Goal: Task Accomplishment & Management: Manage account settings

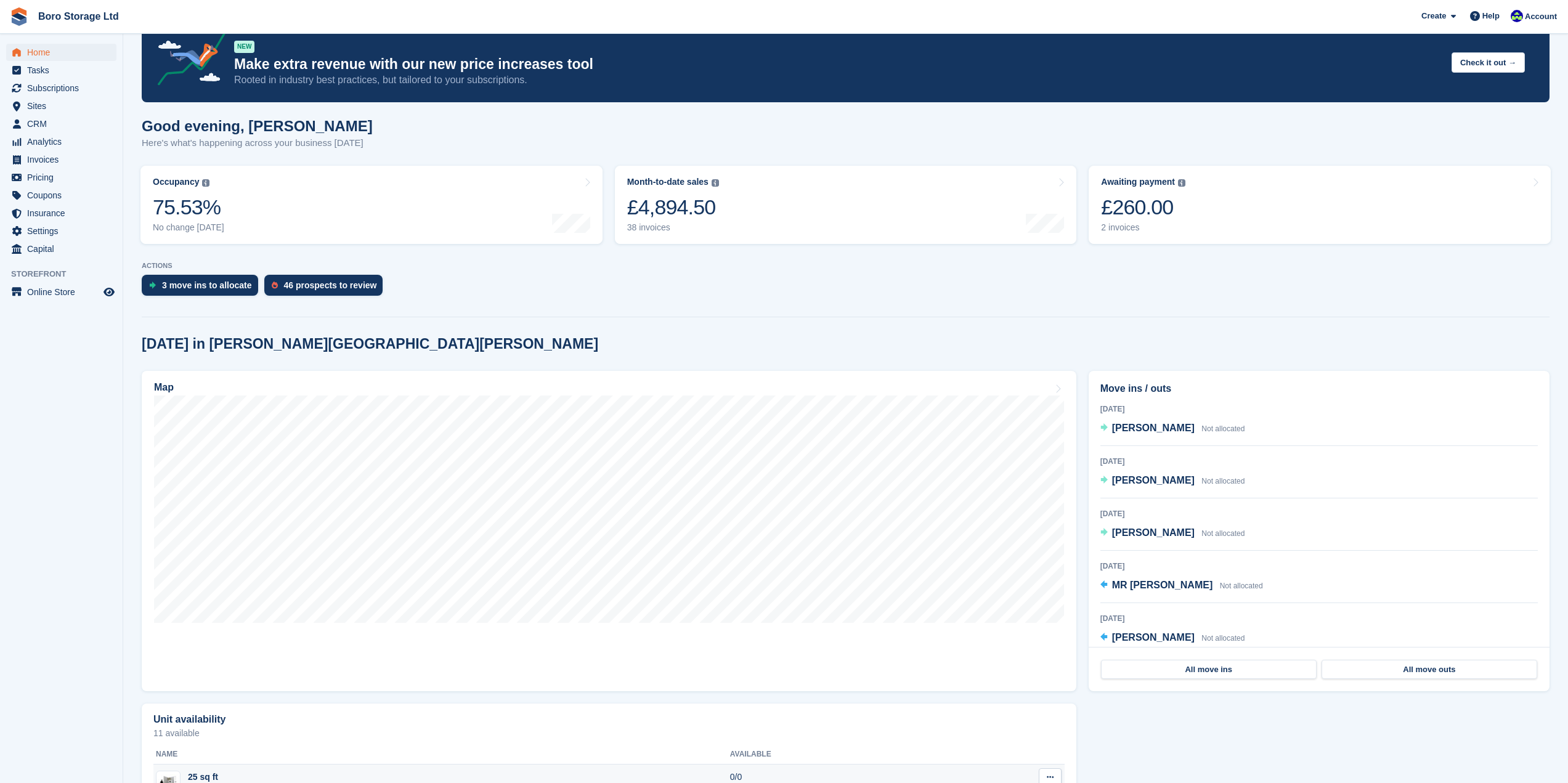
scroll to position [30, 0]
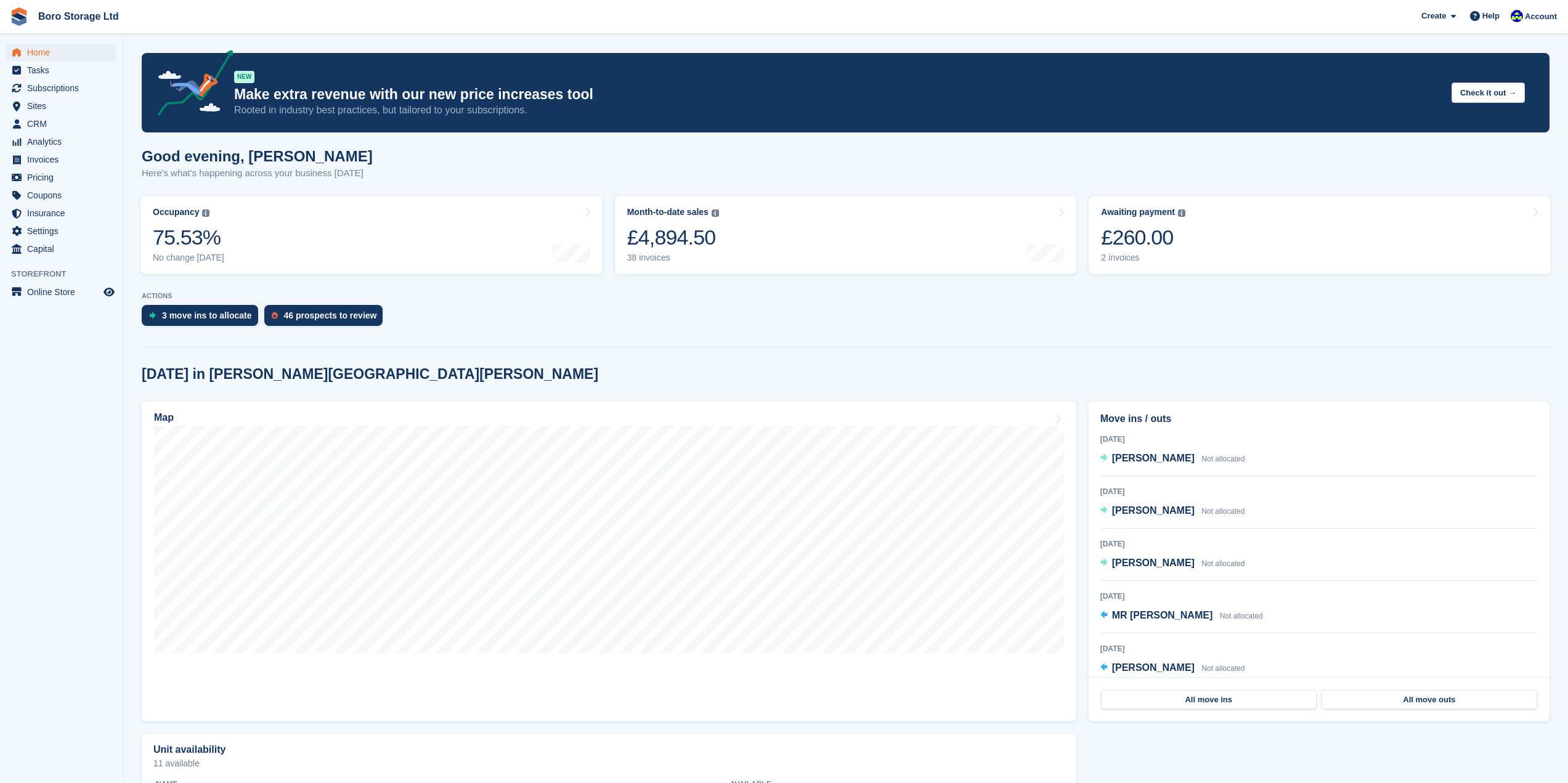
scroll to position [30, 0]
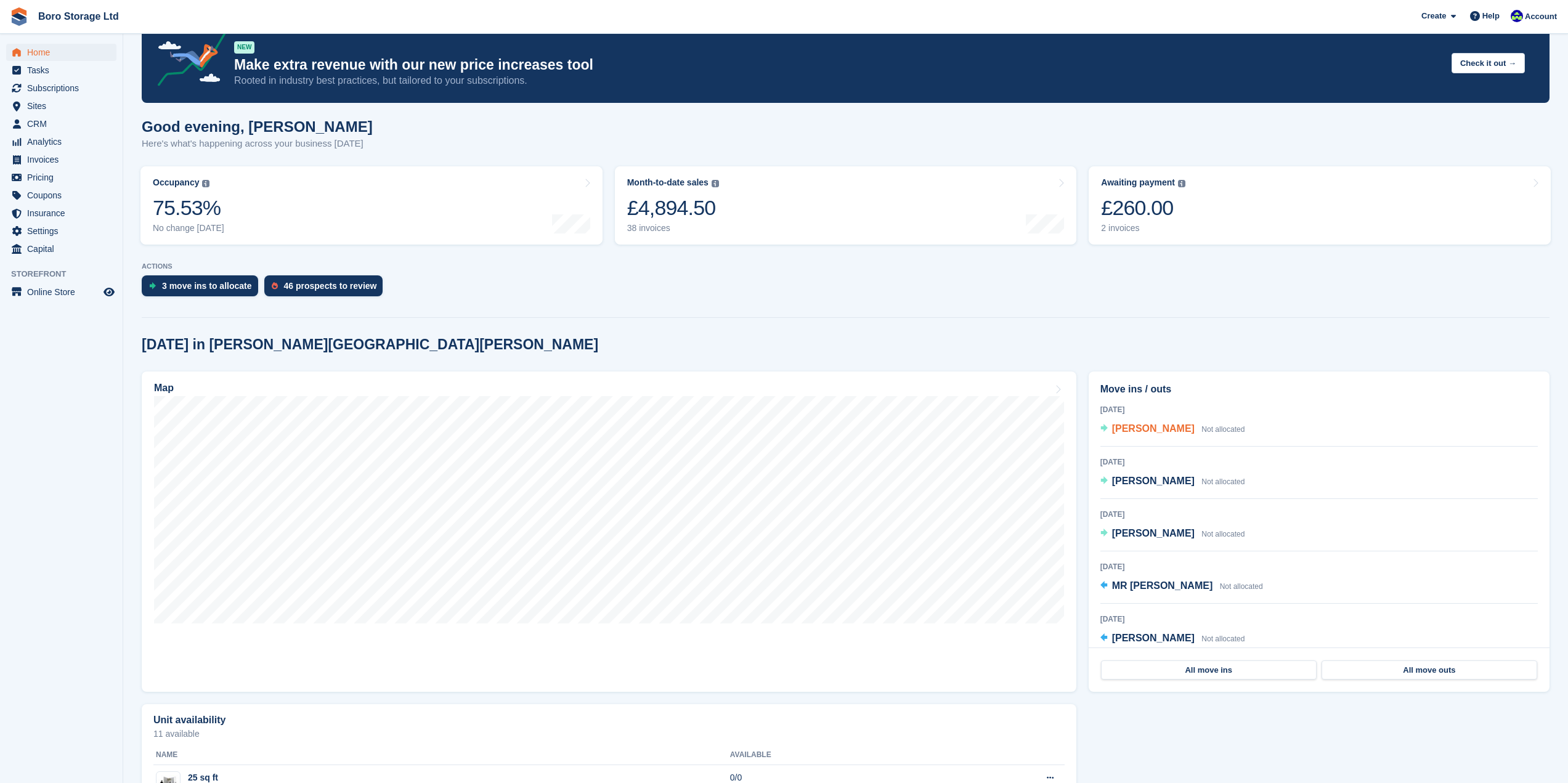
click at [1139, 424] on span "Julie Davies" at bounding box center [1153, 428] width 82 height 10
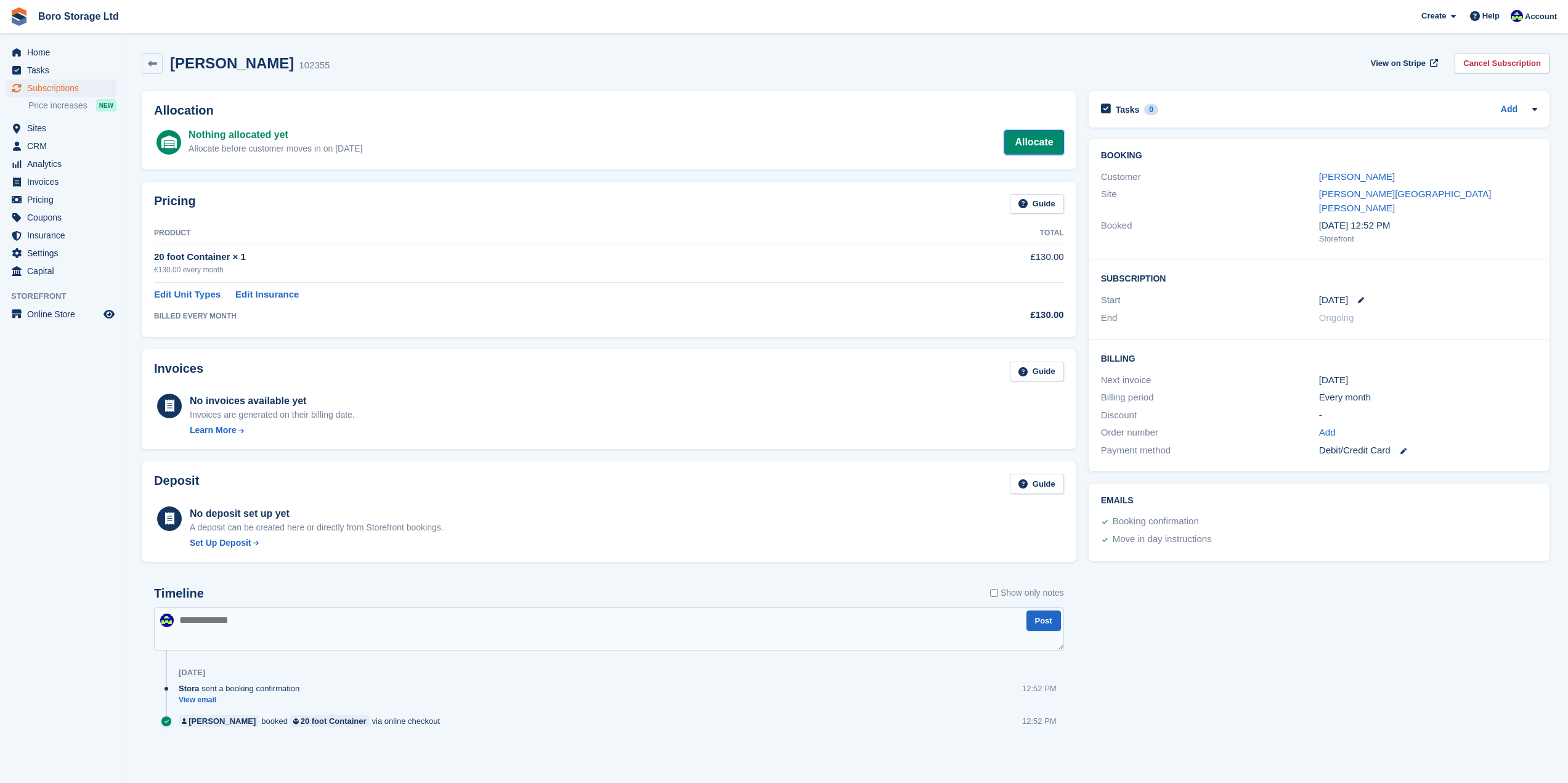
click at [1024, 145] on link "Allocate" at bounding box center [1034, 142] width 59 height 25
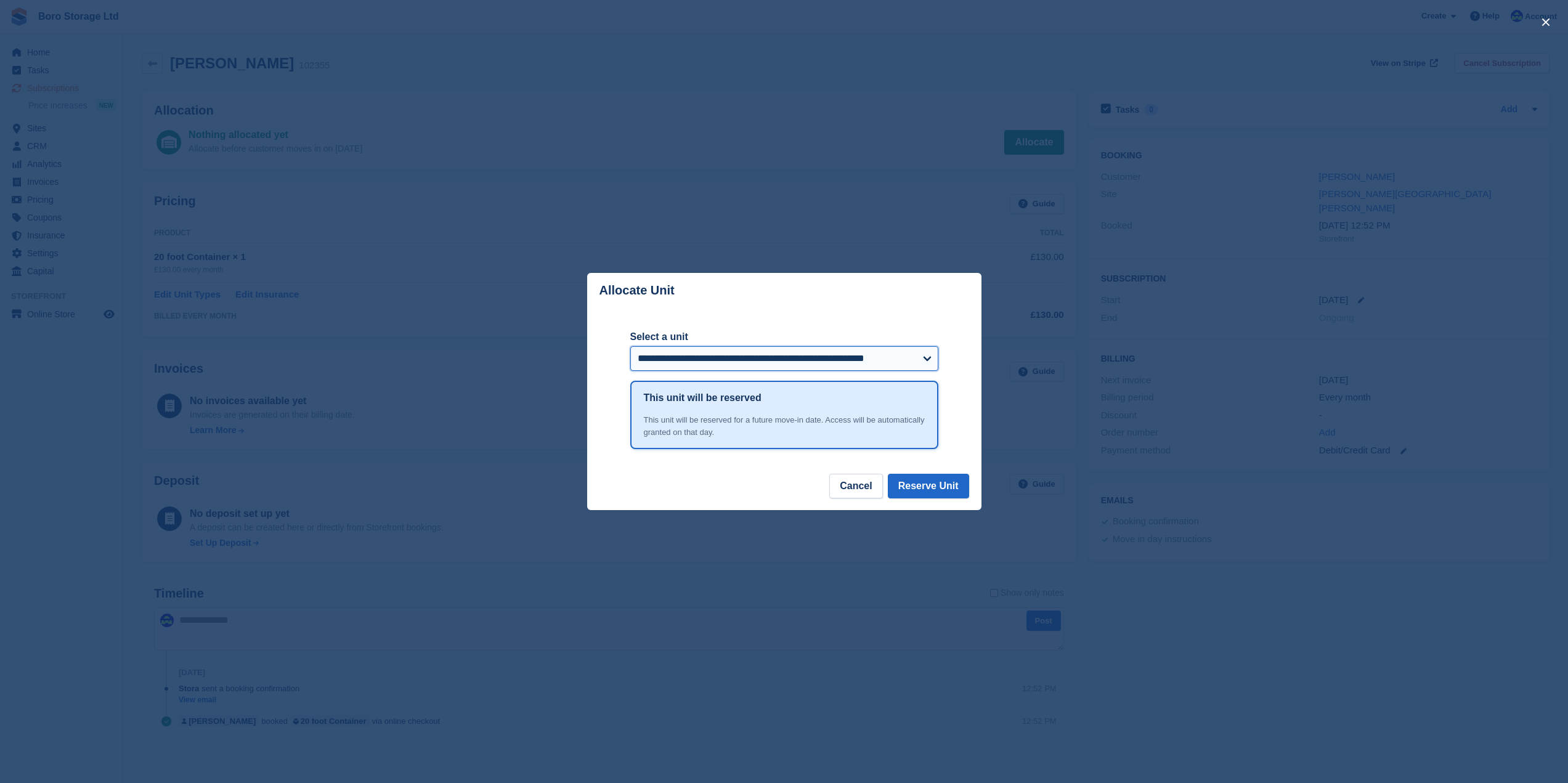
click at [758, 364] on select "**********" at bounding box center [784, 358] width 308 height 25
select select "******"
click at [630, 348] on select "**********" at bounding box center [784, 358] width 308 height 25
click at [939, 484] on button "Reserve Unit" at bounding box center [929, 486] width 81 height 25
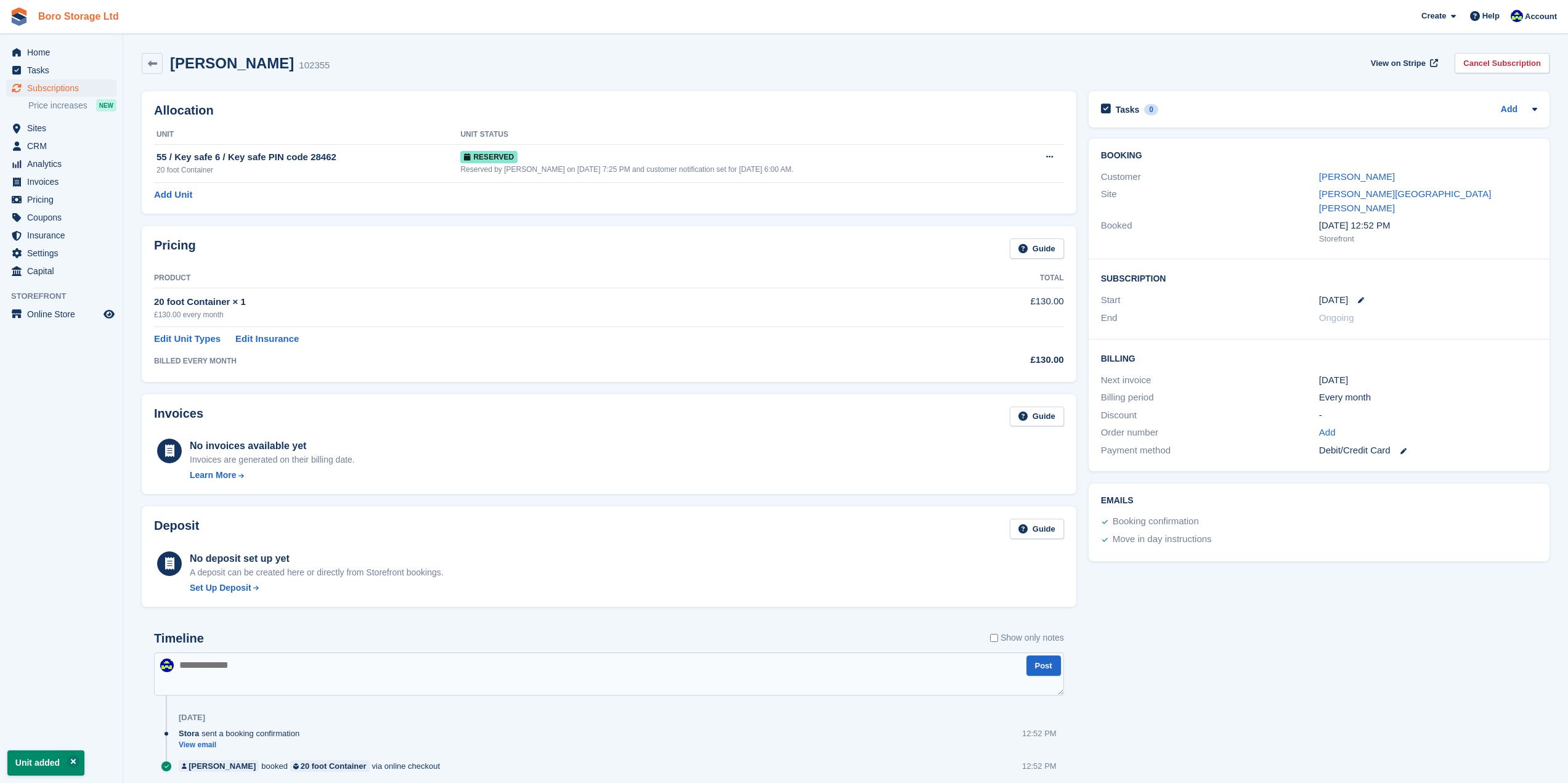
click at [72, 19] on link "Boro Storage Ltd" at bounding box center [78, 16] width 91 height 20
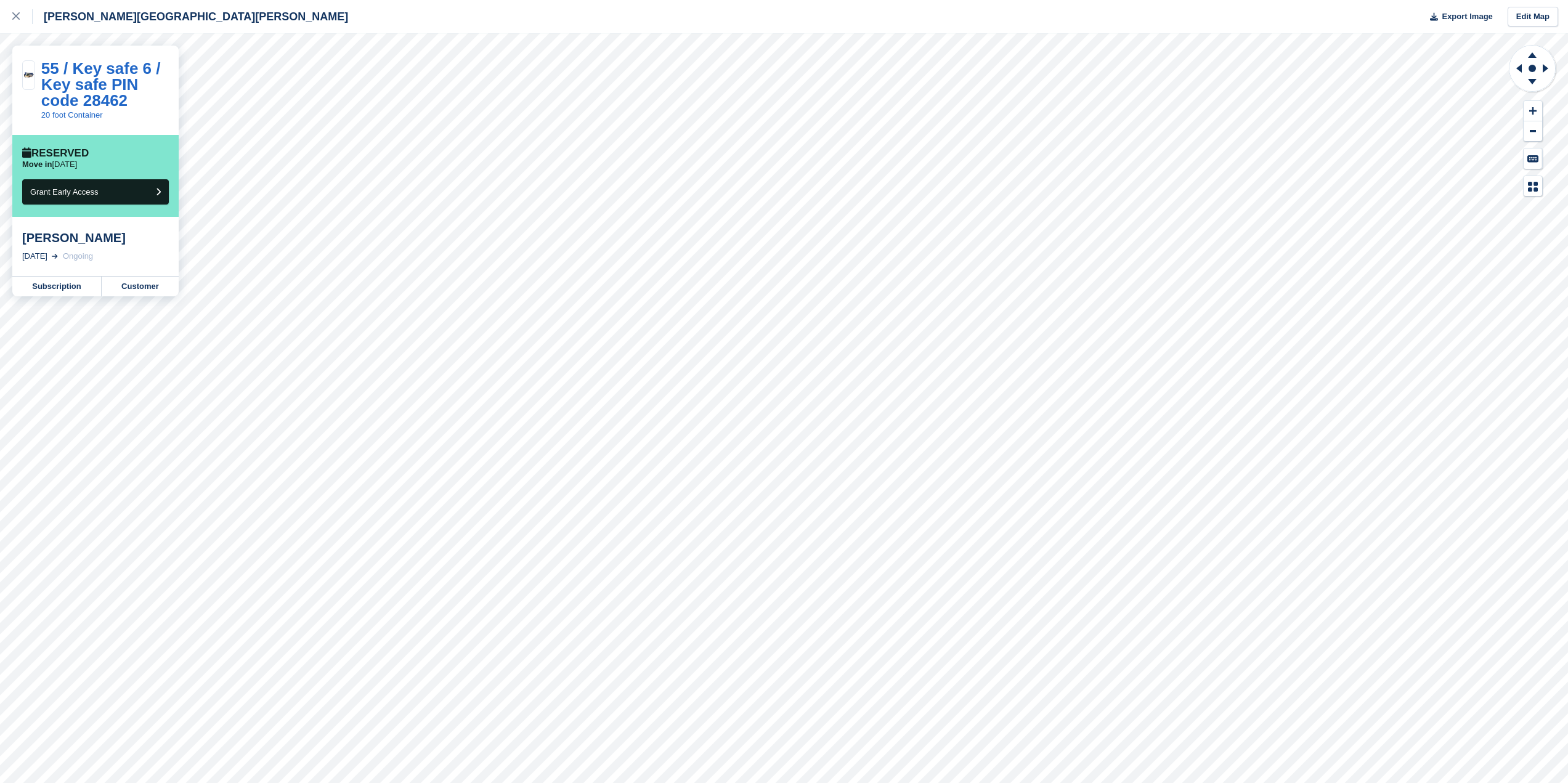
click at [59, 238] on div "Julie Davies" at bounding box center [95, 238] width 147 height 14
click at [139, 288] on link "Customer" at bounding box center [140, 286] width 77 height 20
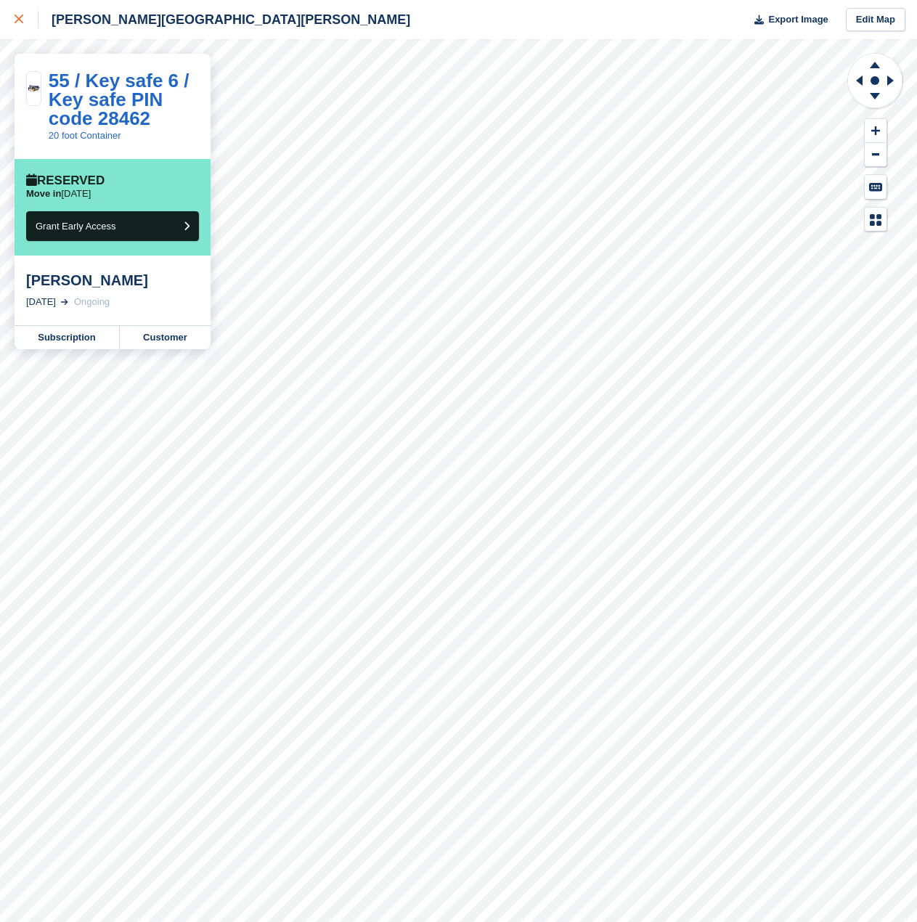
click at [15, 20] on icon at bounding box center [19, 19] width 9 height 9
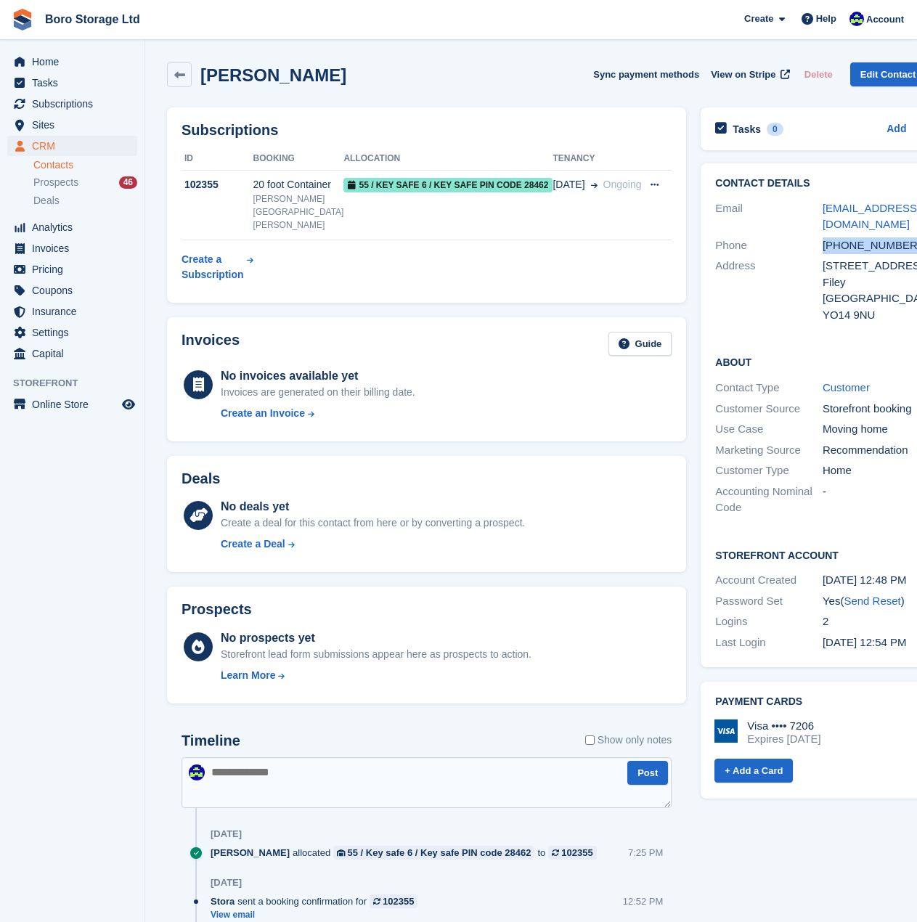
drag, startPoint x: 862, startPoint y: 247, endPoint x: 781, endPoint y: 248, distance: 80.6
click at [823, 248] on div "+447391638757" at bounding box center [876, 245] width 107 height 17
copy div "+447391638757"
click at [65, 109] on span "Subscriptions" at bounding box center [75, 104] width 87 height 20
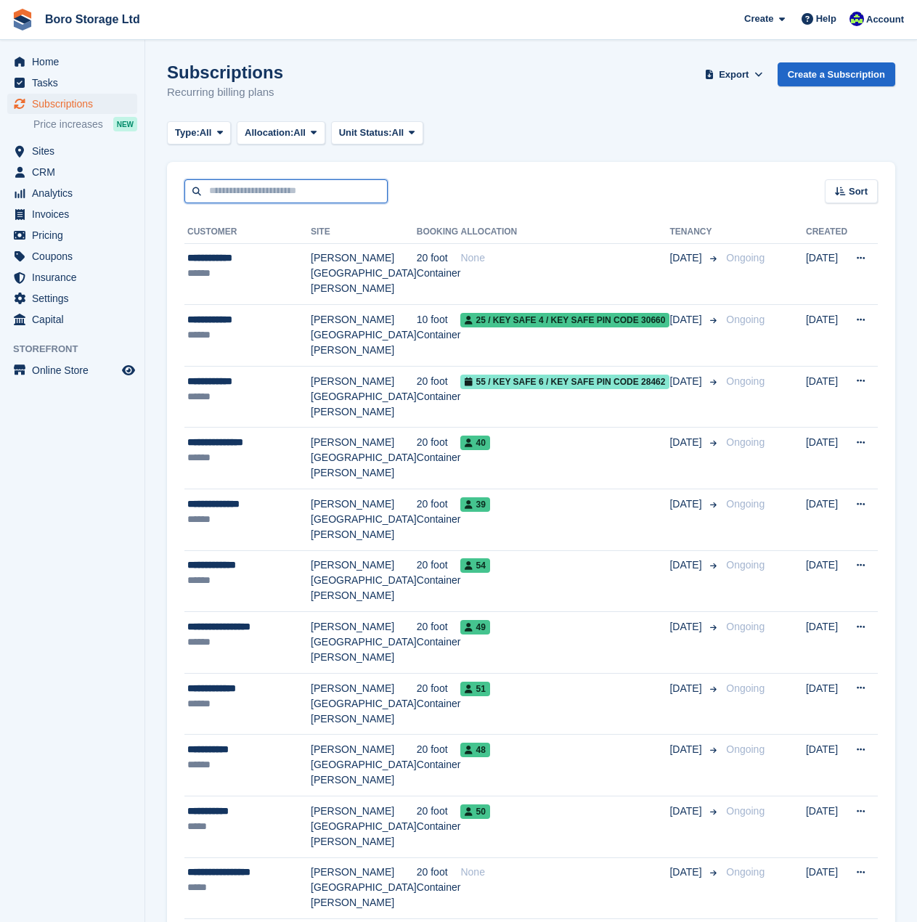
click at [243, 196] on input "text" at bounding box center [285, 191] width 203 height 24
type input "*****"
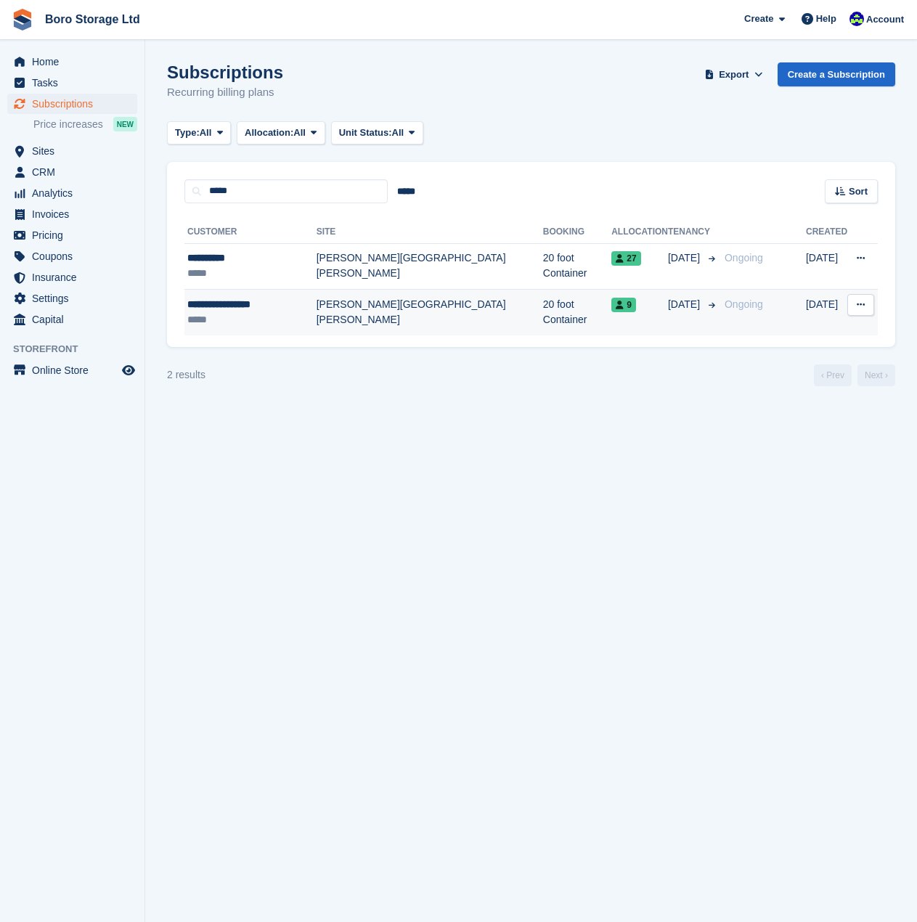
click at [368, 306] on td "[PERSON_NAME][GEOGRAPHIC_DATA][PERSON_NAME]" at bounding box center [430, 313] width 227 height 46
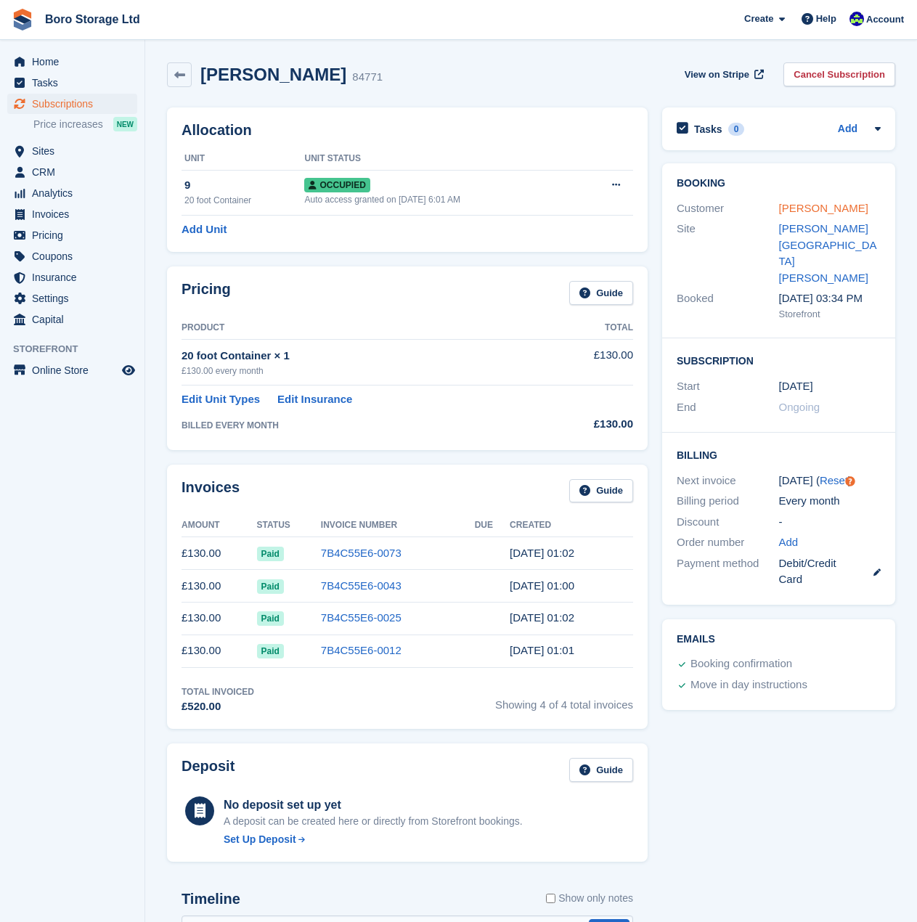
click at [790, 209] on link "Robert John Scott" at bounding box center [823, 208] width 89 height 12
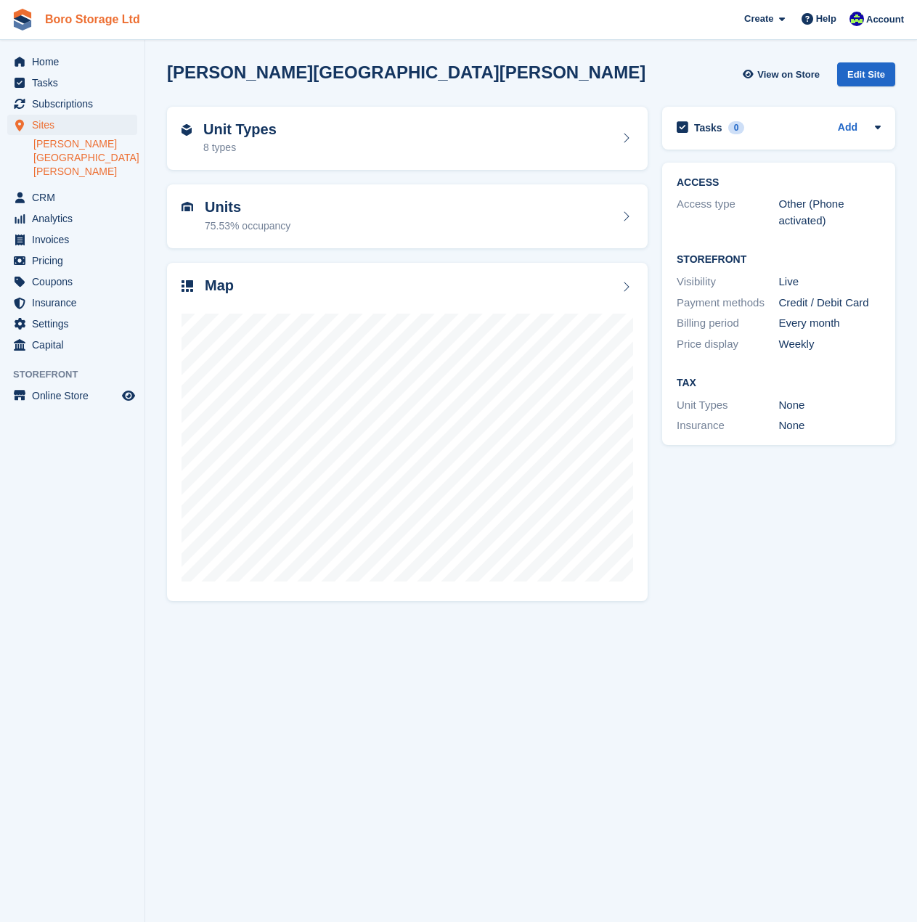
click at [100, 13] on link "Boro Storage Ltd" at bounding box center [92, 19] width 107 height 24
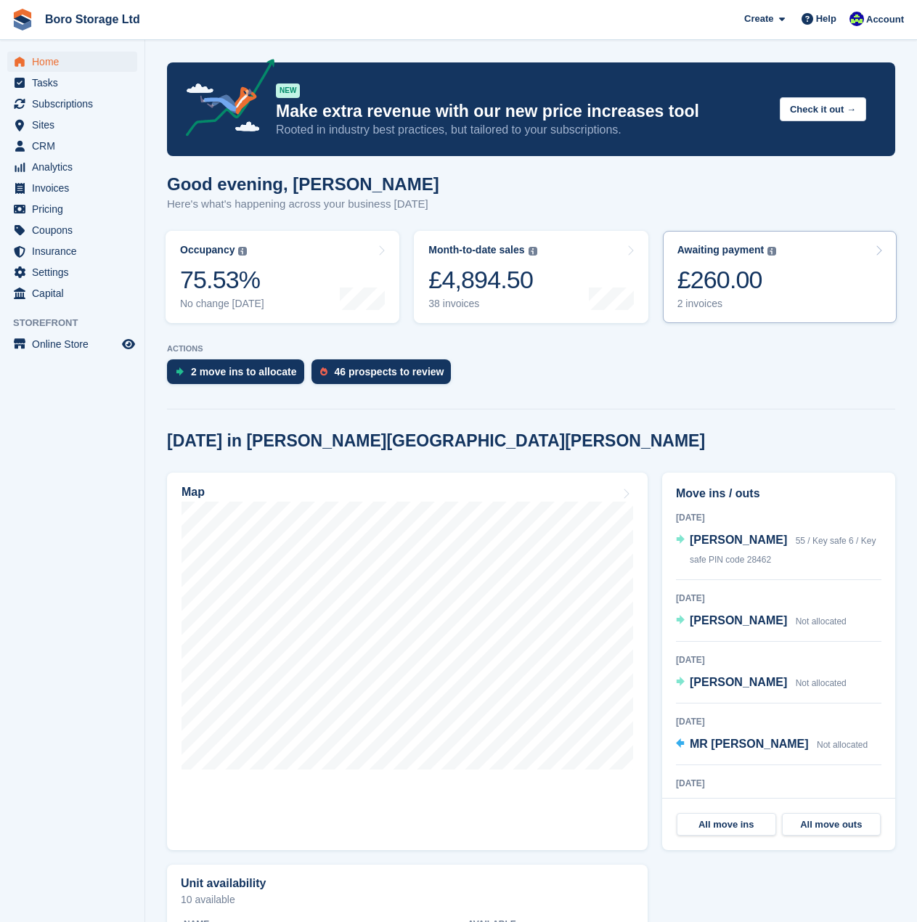
click at [701, 295] on div "£260.00" at bounding box center [728, 280] width 100 height 30
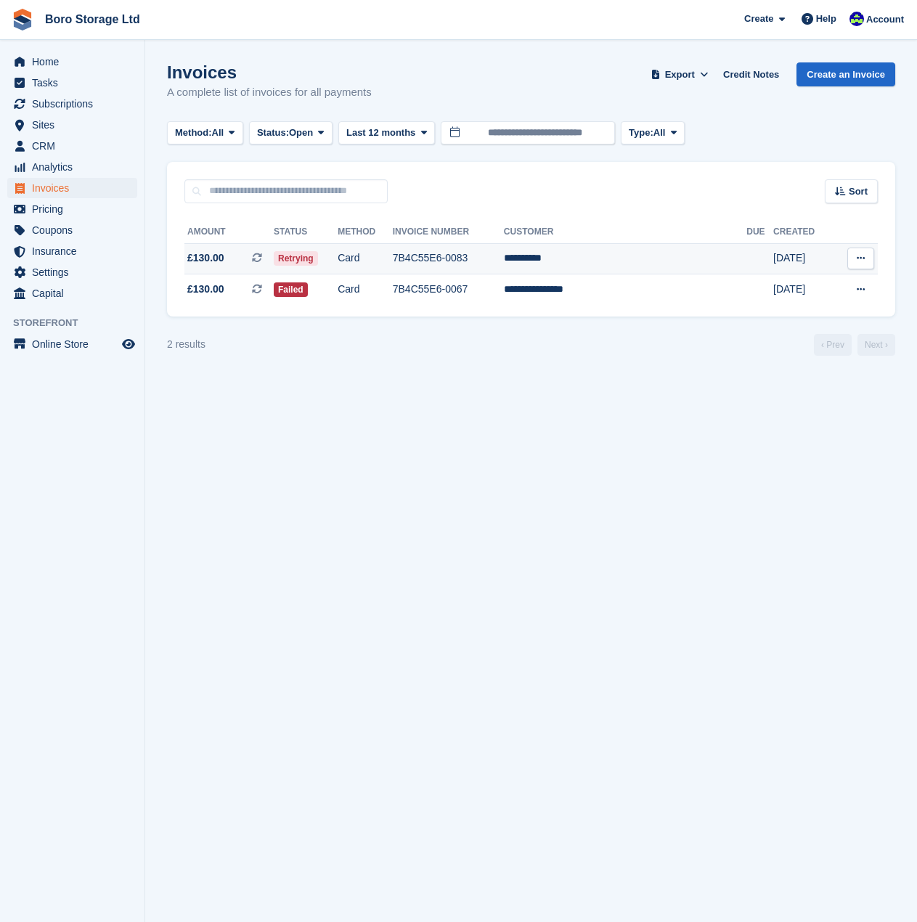
click at [393, 258] on td "Card" at bounding box center [365, 258] width 55 height 31
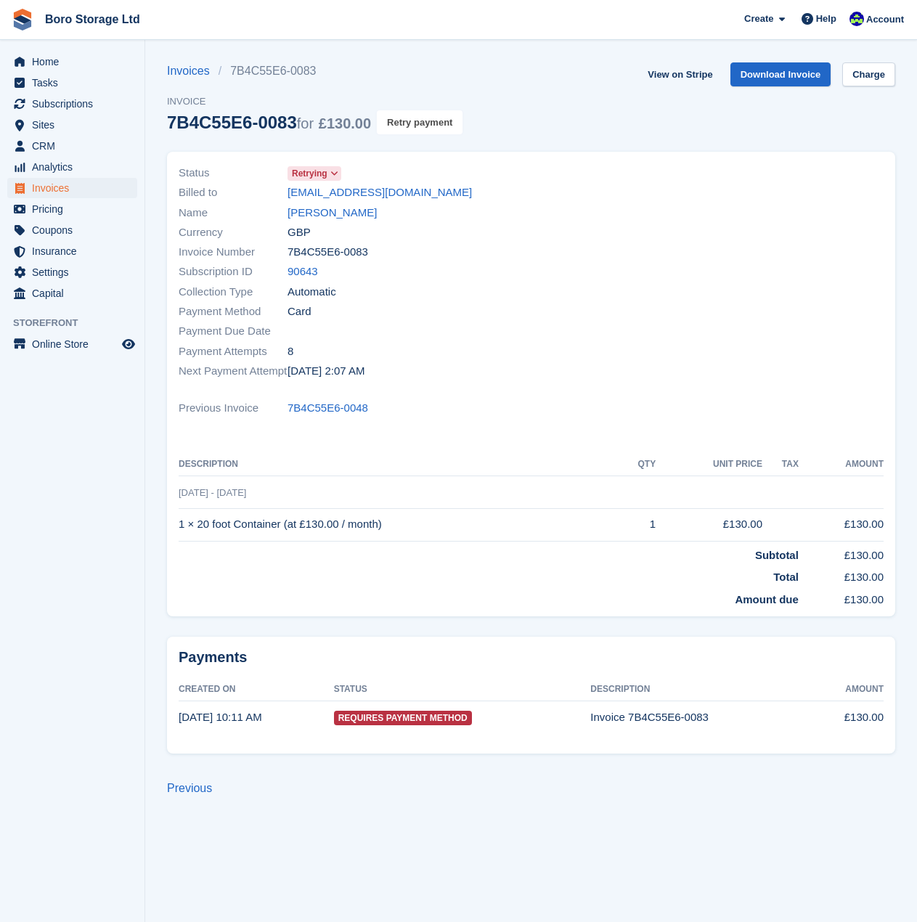
click at [434, 121] on button "Retry payment" at bounding box center [420, 122] width 86 height 24
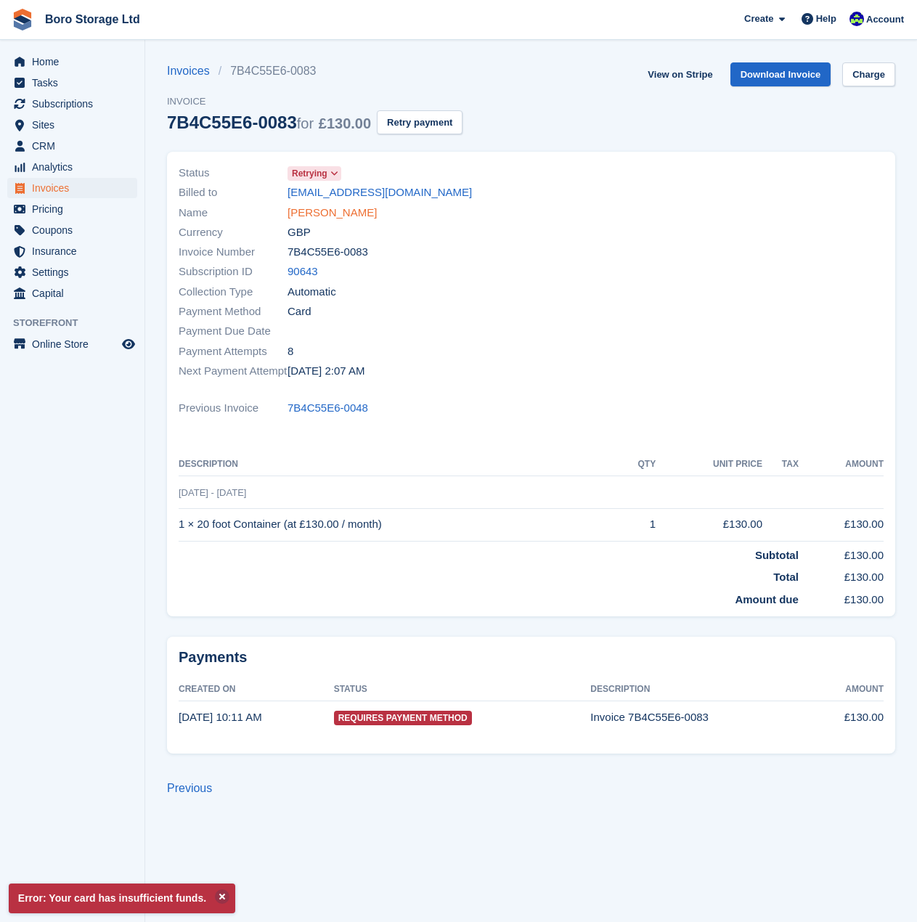
click at [314, 214] on link "[PERSON_NAME]" at bounding box center [332, 213] width 89 height 17
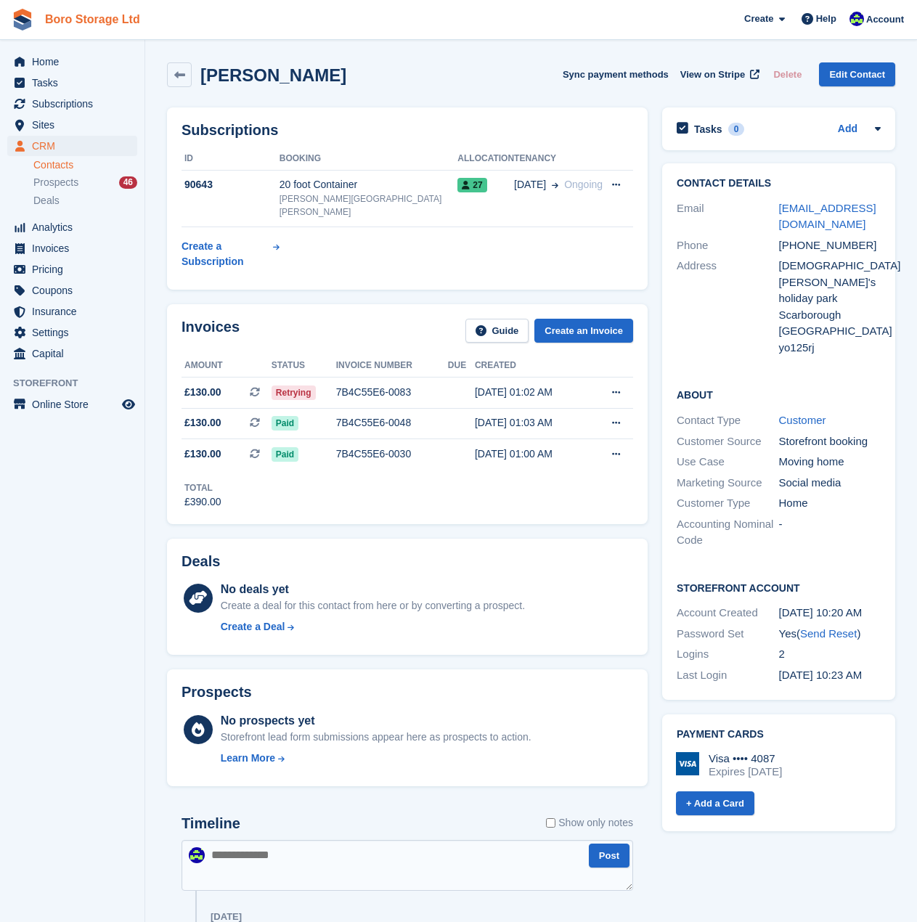
click at [100, 20] on link "Boro Storage Ltd" at bounding box center [92, 19] width 107 height 24
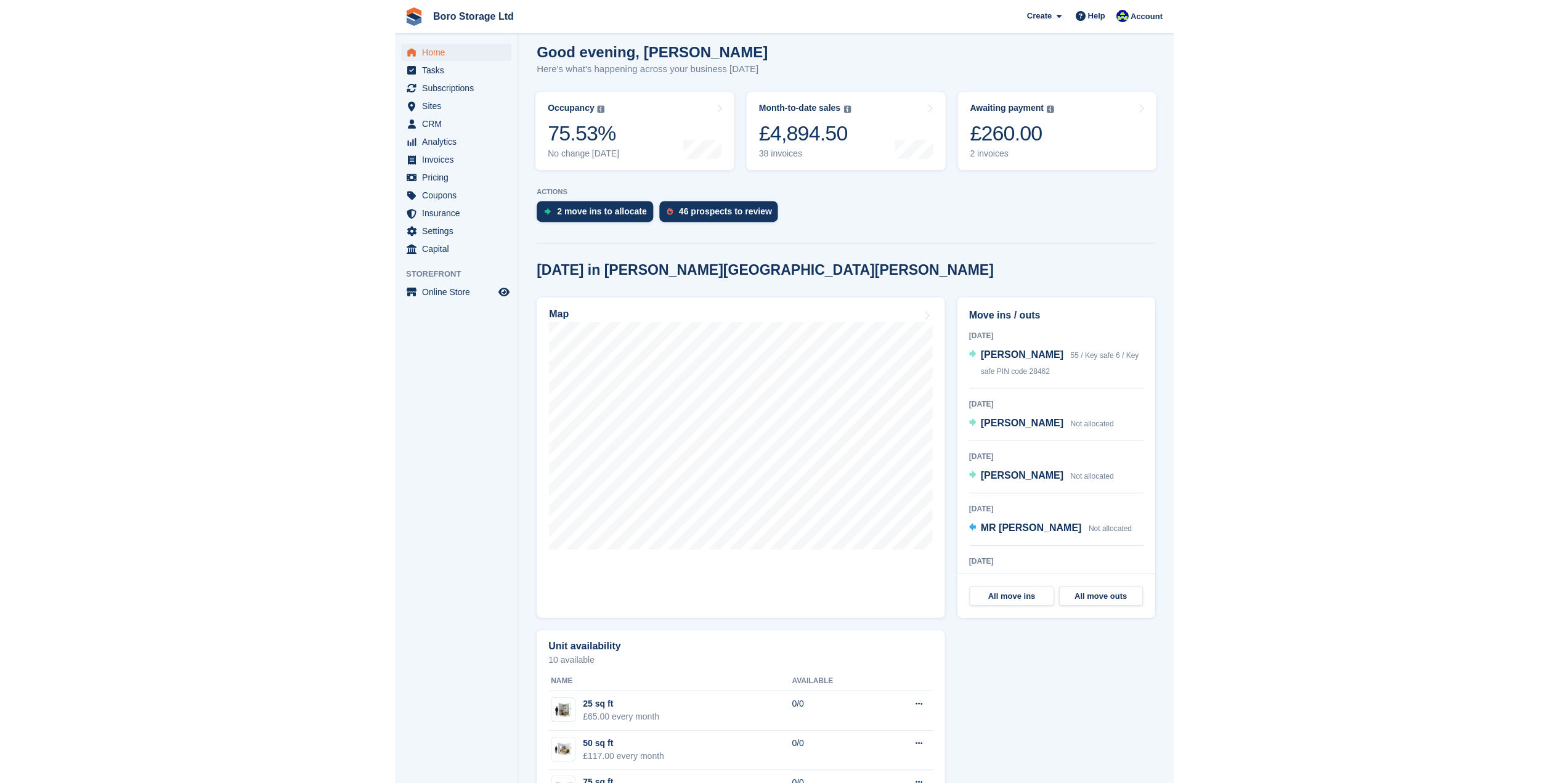
scroll to position [108, 0]
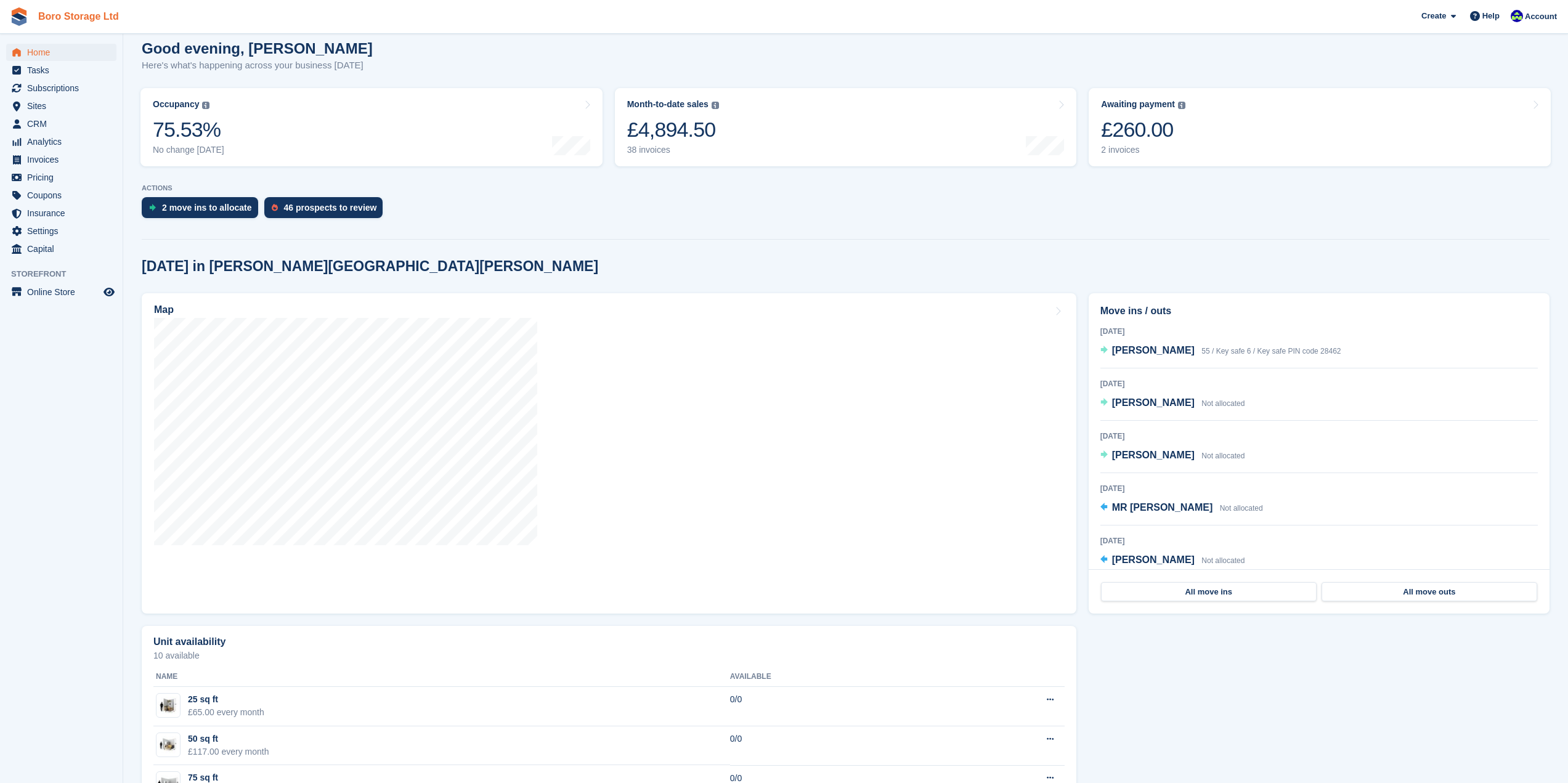
click at [59, 14] on link "Boro Storage Ltd" at bounding box center [78, 16] width 91 height 20
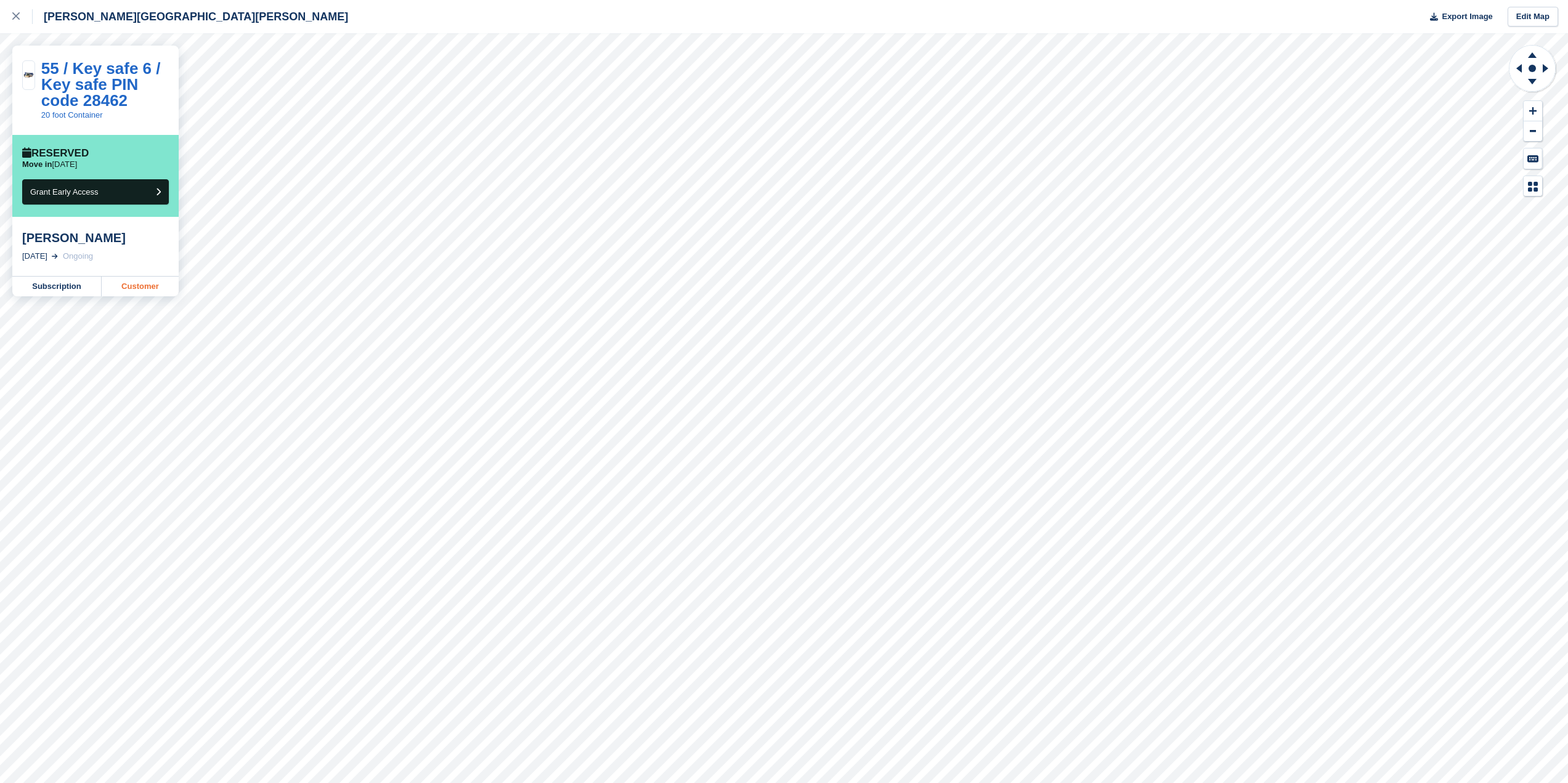
click at [133, 285] on link "Customer" at bounding box center [140, 286] width 77 height 20
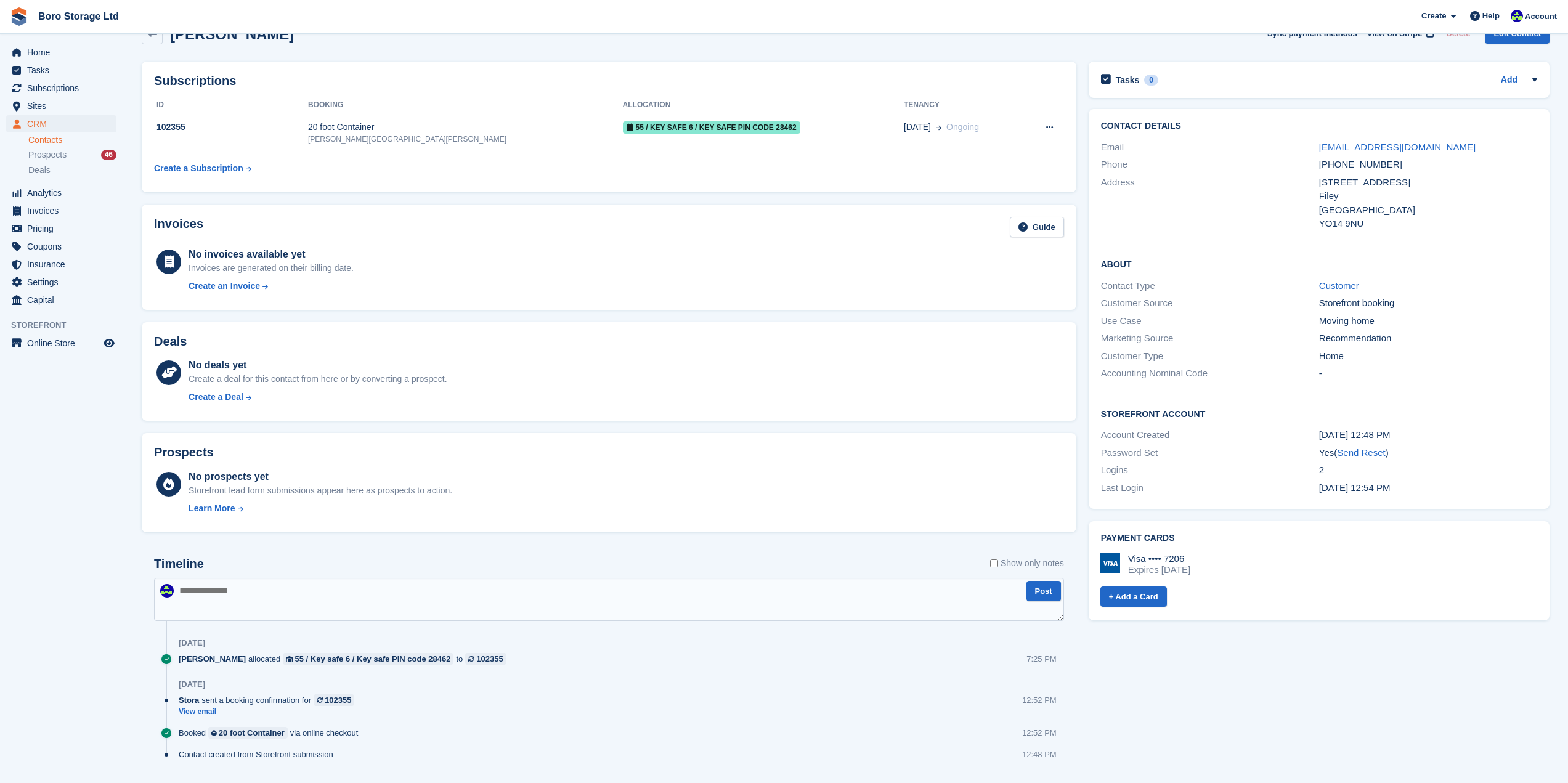
scroll to position [61, 0]
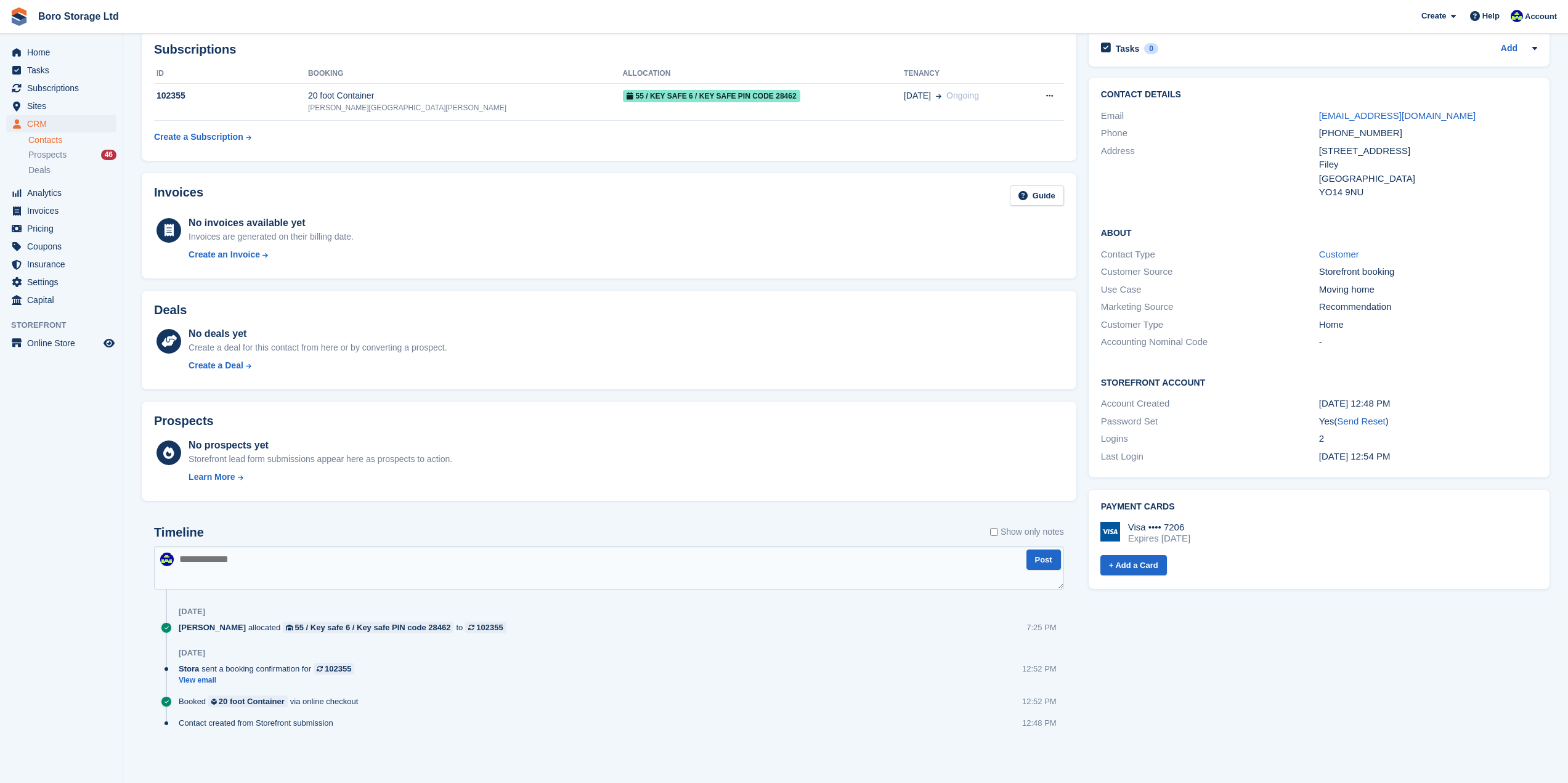
click at [201, 686] on div "Stora sent a booking confirmation for 102355 View email 12:52 PM" at bounding box center [622, 679] width 886 height 32
click at [194, 684] on link "View email" at bounding box center [270, 680] width 182 height 10
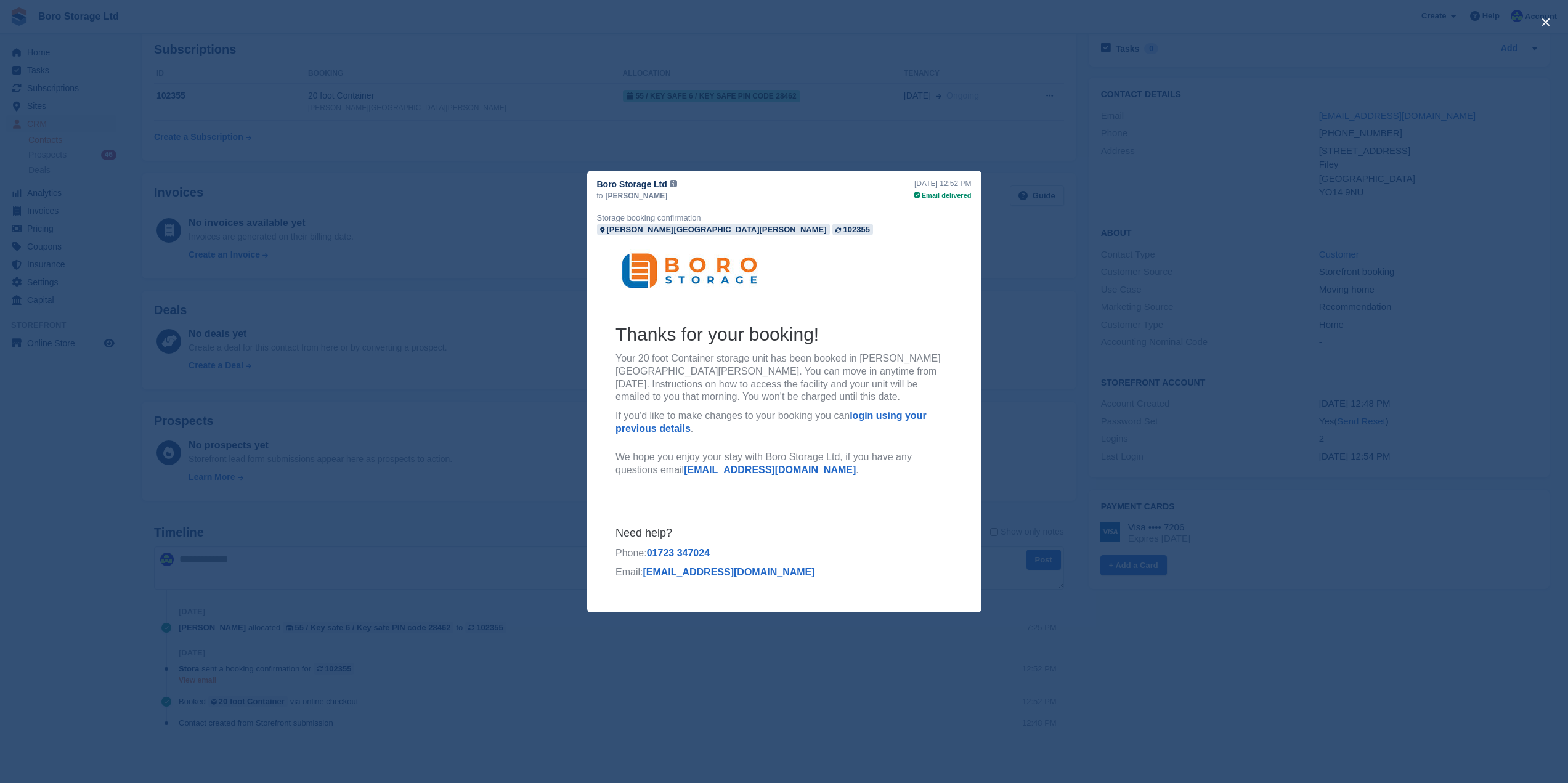
scroll to position [0, 0]
click at [984, 67] on div "close" at bounding box center [784, 391] width 1568 height 783
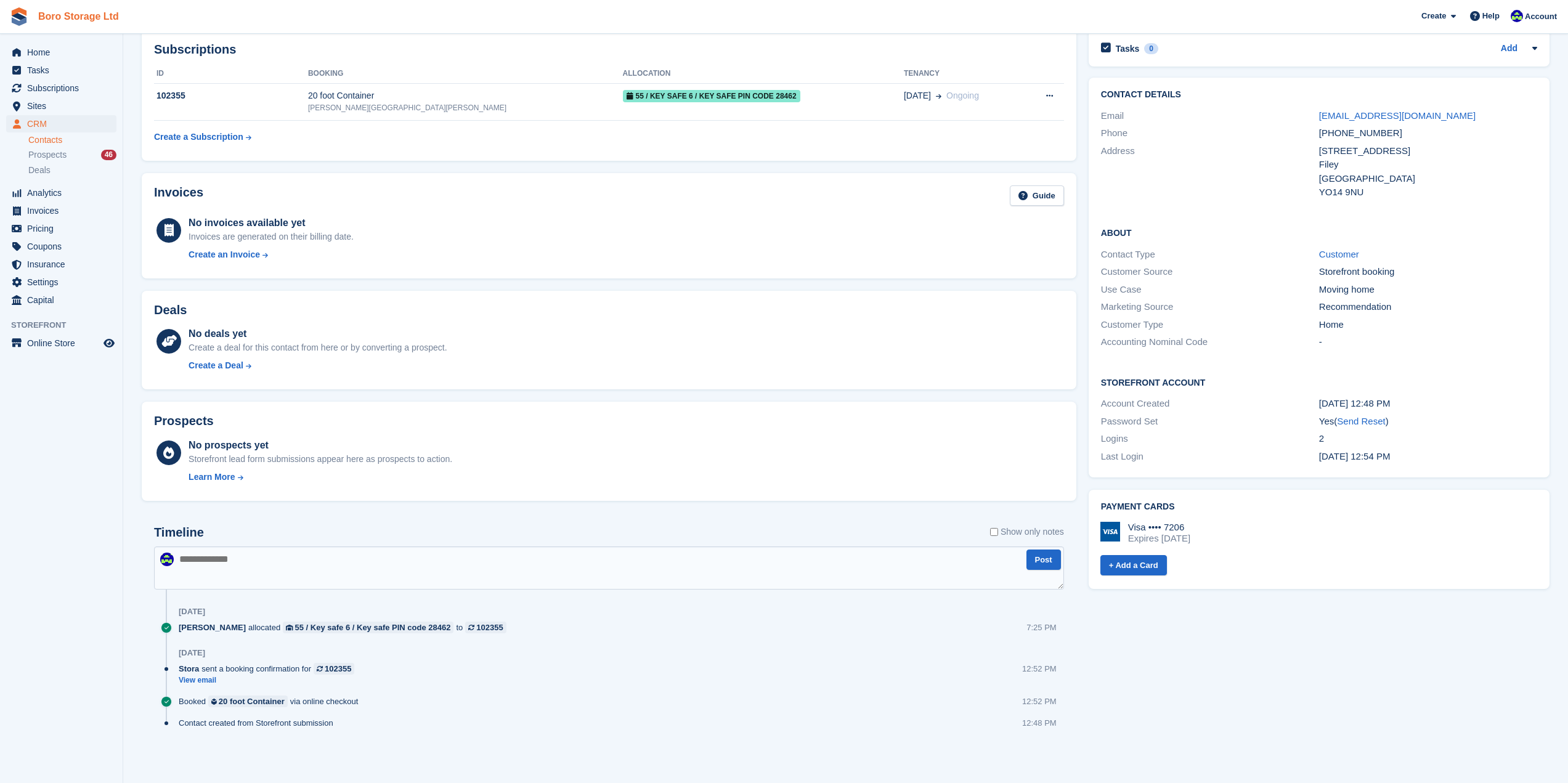
click at [42, 13] on link "Boro Storage Ltd" at bounding box center [78, 16] width 91 height 20
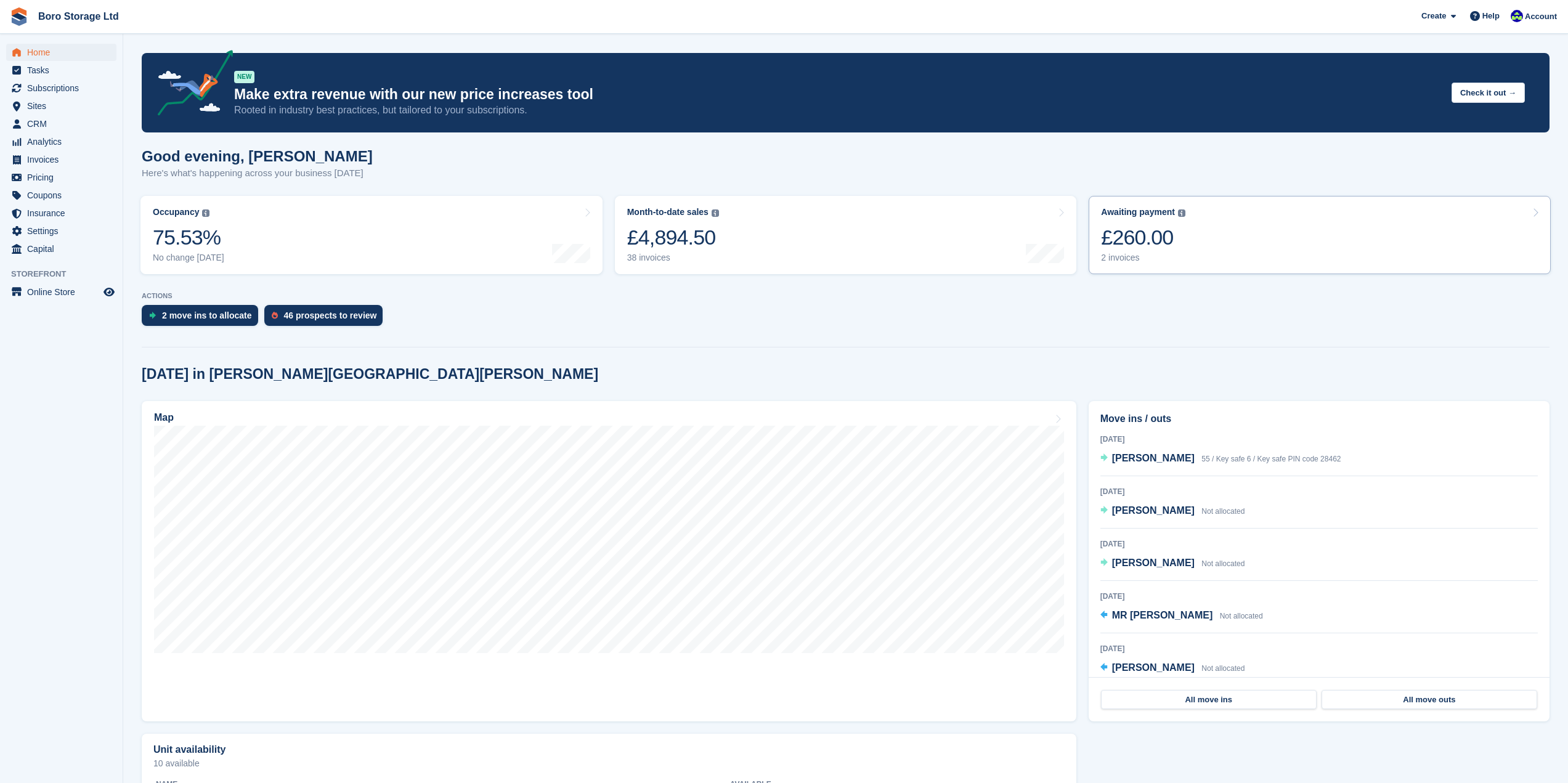
click at [1123, 262] on div "2 invoices" at bounding box center [1144, 258] width 85 height 10
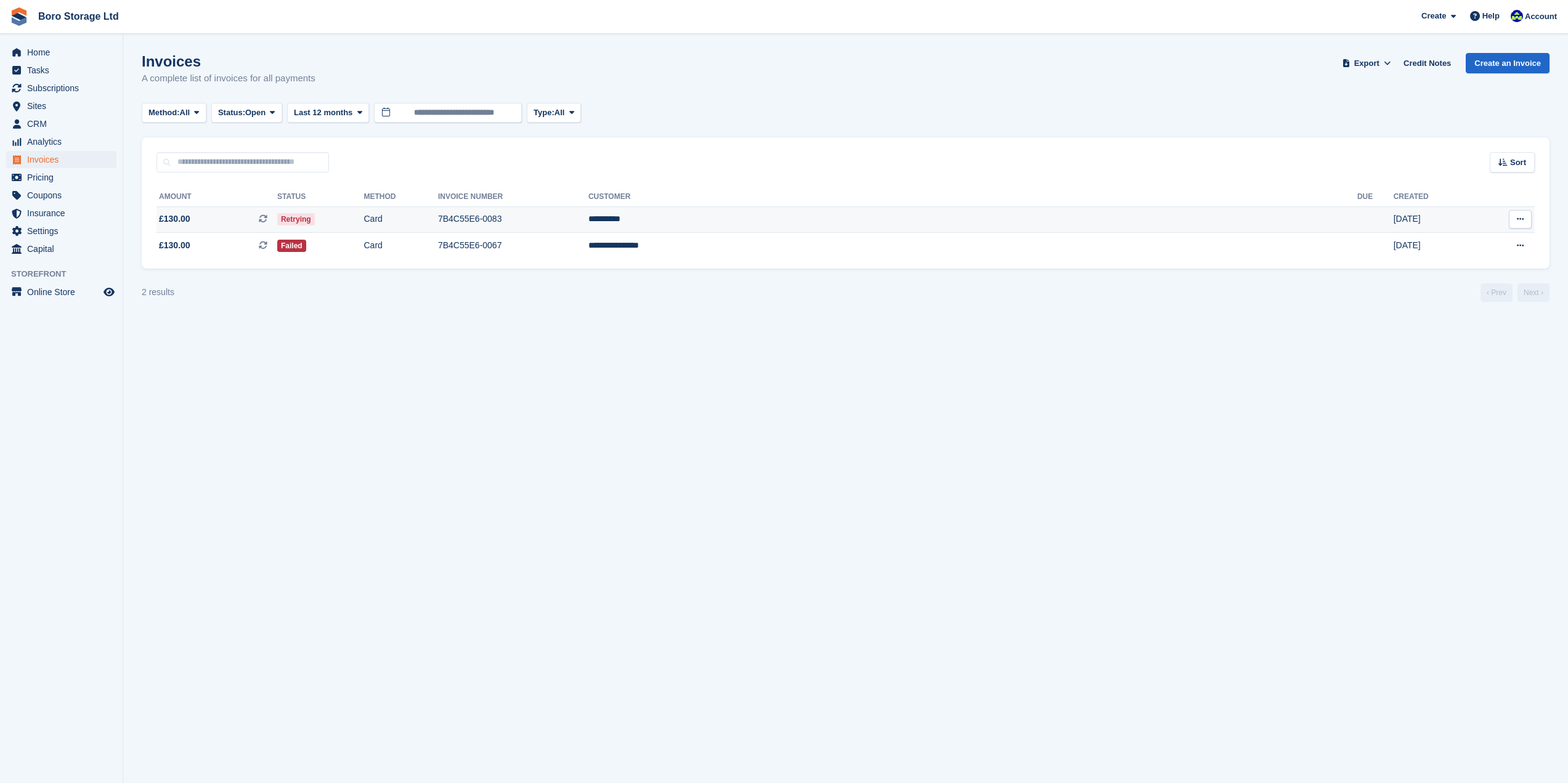
click at [954, 215] on td "**********" at bounding box center [973, 219] width 769 height 26
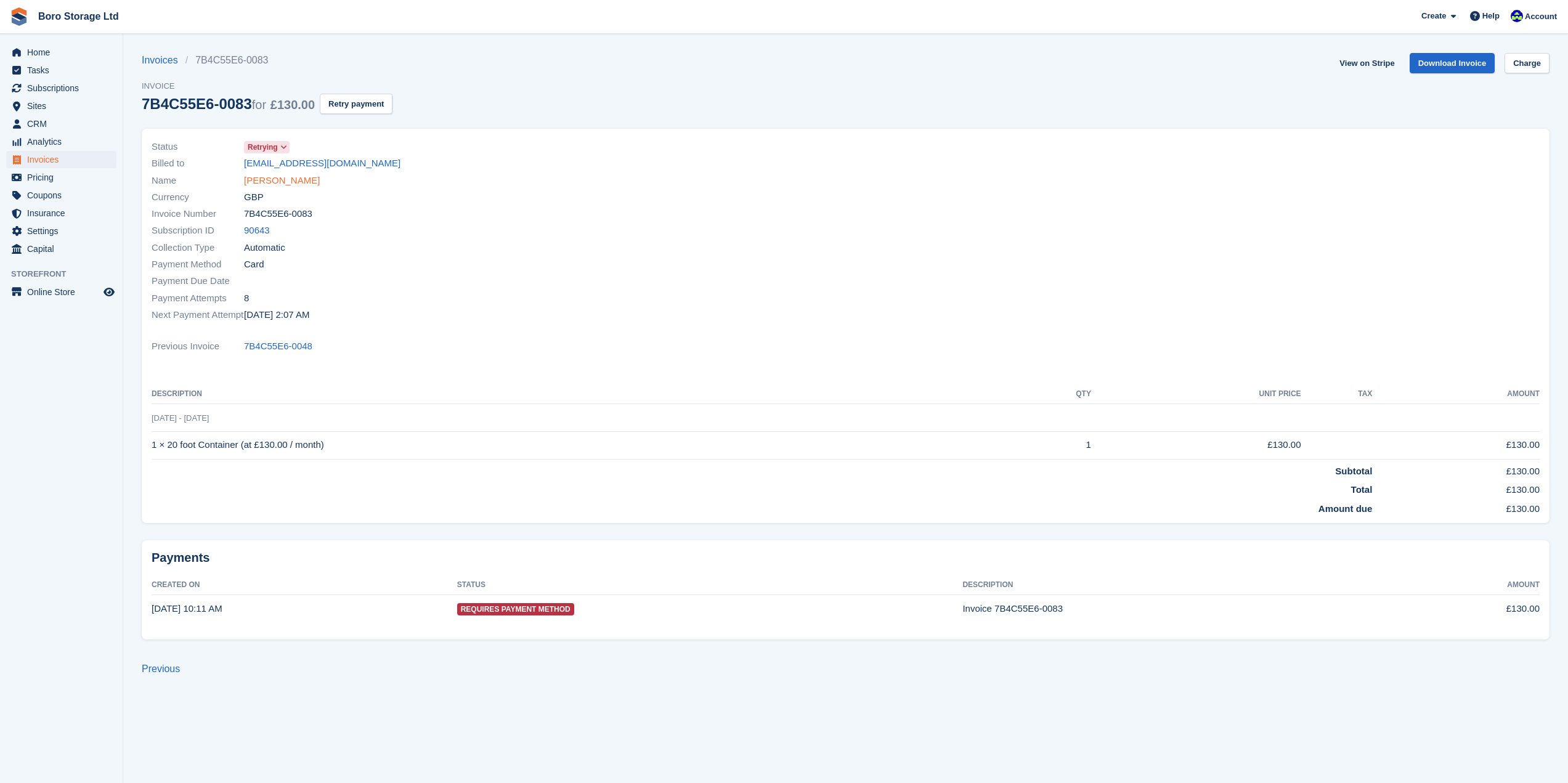
click at [265, 182] on link "[PERSON_NAME]" at bounding box center [282, 181] width 76 height 14
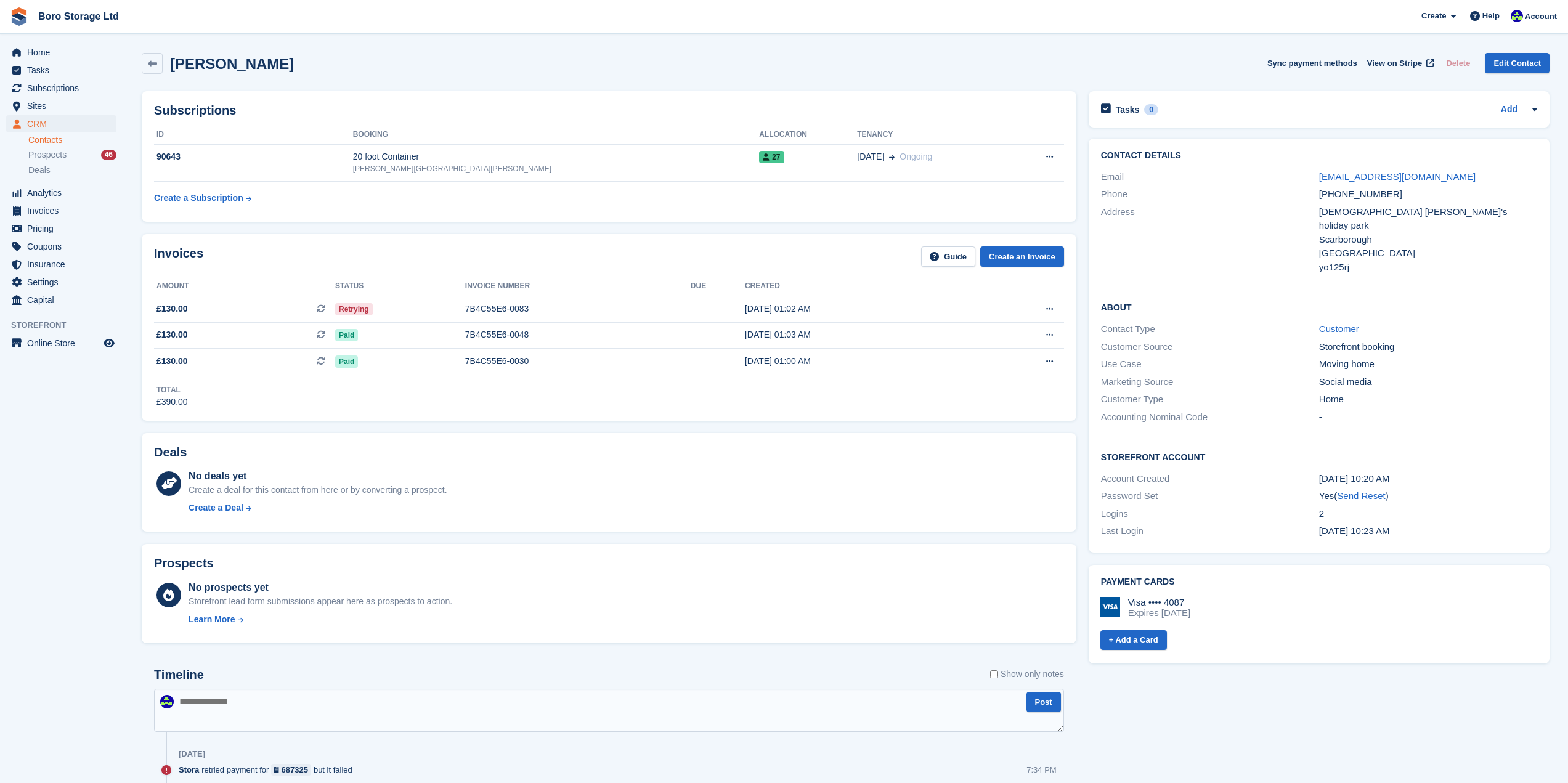
click at [452, 63] on div "[PERSON_NAME] Sync payment methods View on Stripe Delete Edit Contact" at bounding box center [846, 63] width 1408 height 21
